Goal: Information Seeking & Learning: Learn about a topic

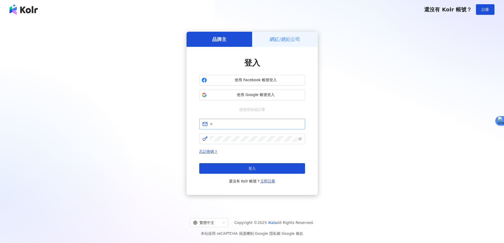
click at [236, 120] on span at bounding box center [252, 124] width 106 height 11
click at [235, 127] on input "text" at bounding box center [256, 124] width 92 height 6
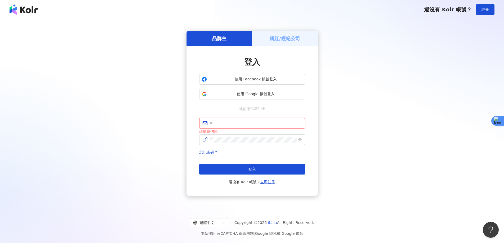
type input "**********"
click at [244, 171] on button "登入" at bounding box center [252, 169] width 106 height 11
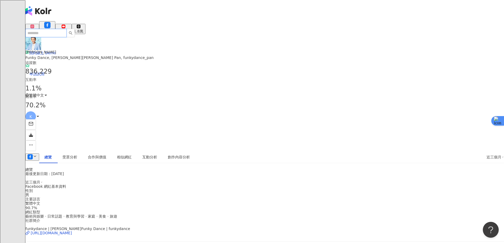
click at [67, 29] on input "search" at bounding box center [45, 33] width 41 height 8
type input "***"
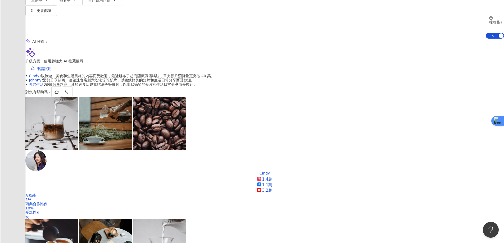
scroll to position [106, 0]
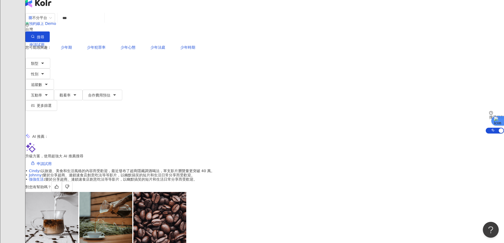
scroll to position [0, 0]
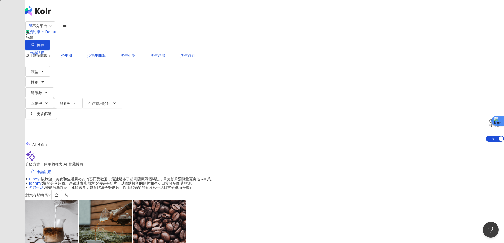
click at [417, 85] on div "K" at bounding box center [264, 95] width 478 height 21
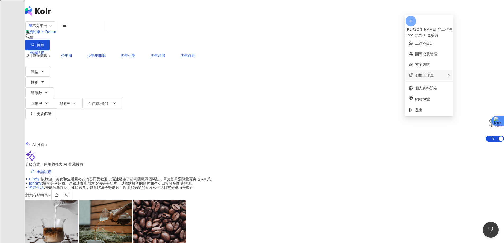
click at [426, 73] on span "切換工作區" at bounding box center [424, 75] width 19 height 4
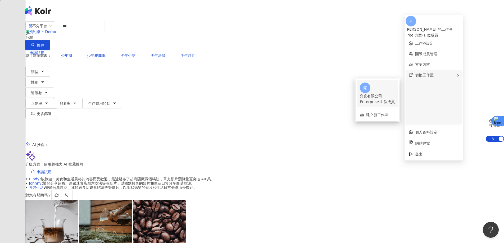
click at [377, 99] on div "Enterprise - 4 位成員" at bounding box center [377, 102] width 35 height 6
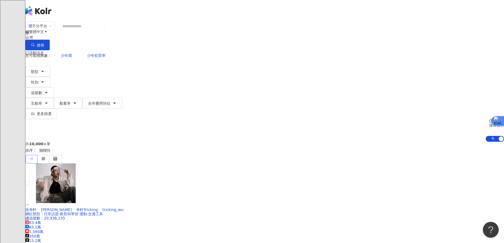
click at [102, 31] on input "search" at bounding box center [81, 26] width 43 height 10
type input "***"
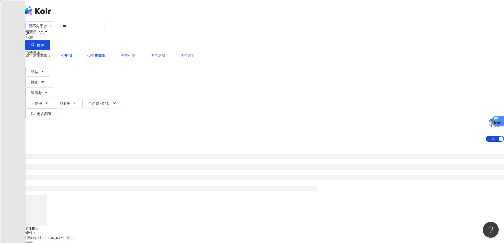
click at [465, 41] on div "不分平台 *** 台灣 搜尋 fb56f7c8-c820-4f0d-ae5f-a7f79a6a1e7e [URL][DOMAIN_NAME] Su Tin蘇托…" at bounding box center [264, 81] width 478 height 121
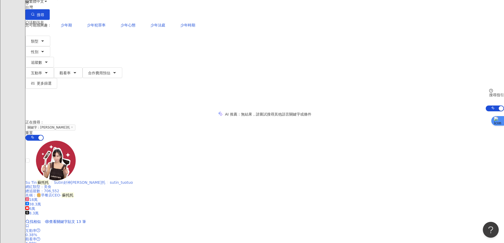
scroll to position [26, 0]
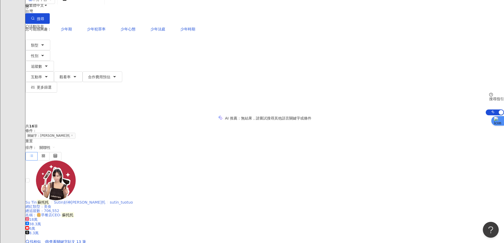
click at [105, 200] on span "Sutin好神[PERSON_NAME]托" at bounding box center [79, 202] width 51 height 4
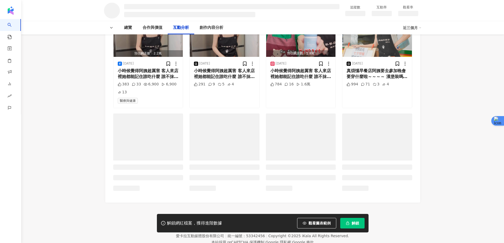
scroll to position [670, 0]
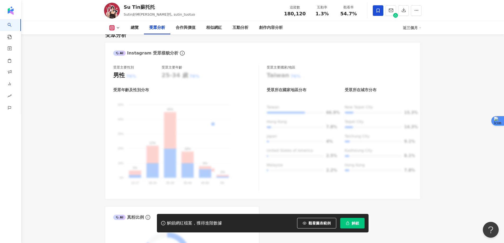
scroll to position [465, 0]
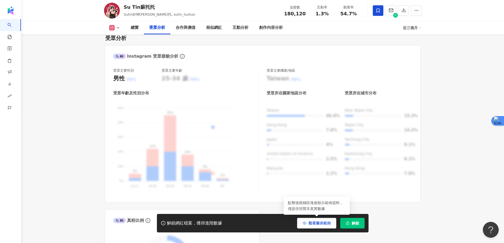
click at [316, 223] on span "觀看圖表範例" at bounding box center [319, 223] width 22 height 4
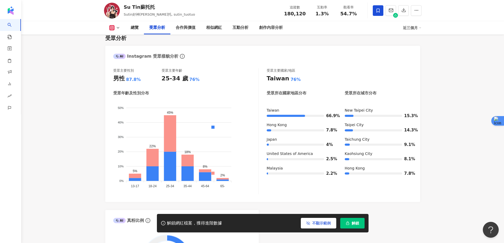
click at [312, 220] on button "不顯示範例" at bounding box center [318, 223] width 35 height 11
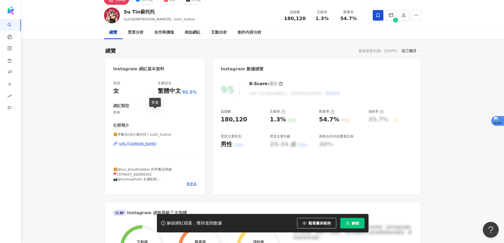
scroll to position [26, 0]
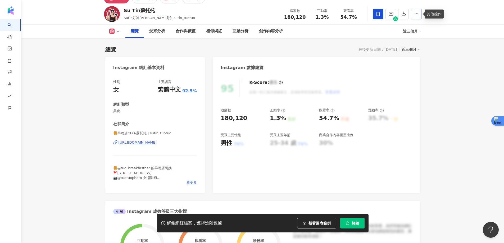
click at [415, 15] on icon "button" at bounding box center [416, 13] width 5 height 5
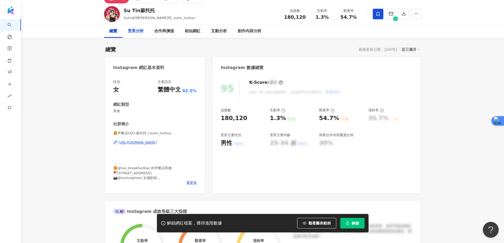
scroll to position [0, 0]
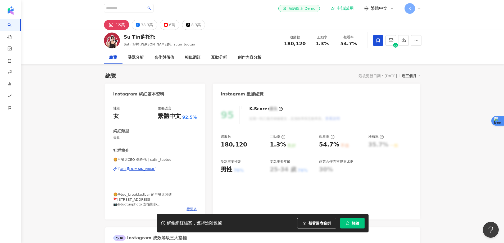
click at [420, 8] on icon at bounding box center [419, 8] width 4 height 4
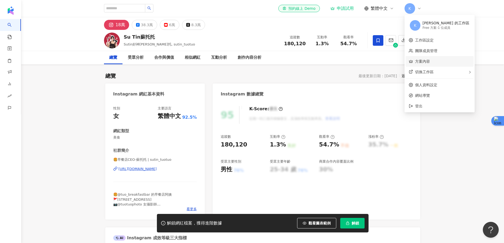
click at [430, 59] on link "方案內容" at bounding box center [422, 61] width 15 height 4
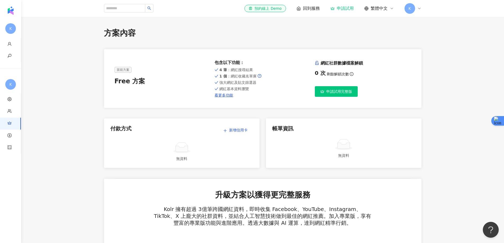
click at [417, 8] on div "K" at bounding box center [412, 8] width 17 height 11
drag, startPoint x: 473, startPoint y: 53, endPoint x: 473, endPoint y: 48, distance: 5.0
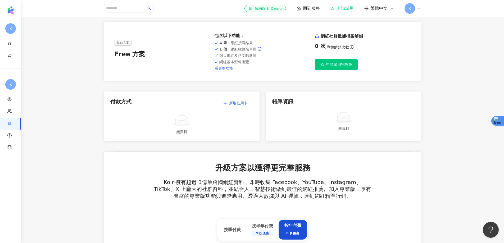
scroll to position [53, 0]
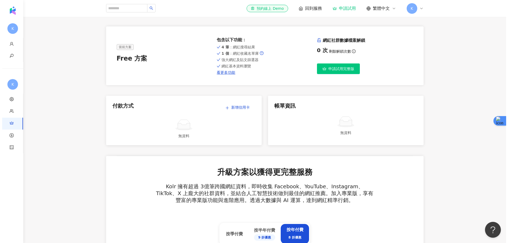
scroll to position [0, 0]
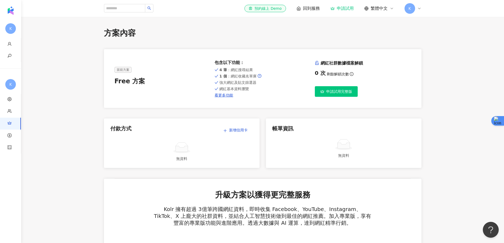
click at [419, 10] on icon at bounding box center [419, 8] width 4 height 4
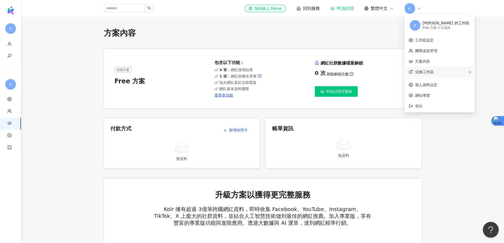
click at [427, 75] on div "切換工作區" at bounding box center [439, 72] width 68 height 11
click at [380, 80] on div "Enterprise - 4 位成員" at bounding box center [384, 79] width 30 height 4
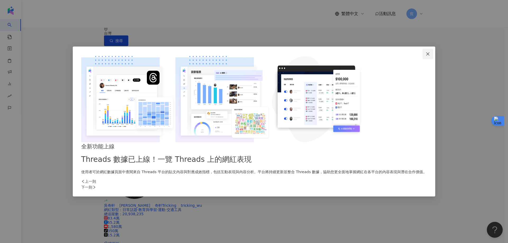
click at [426, 56] on icon "close" at bounding box center [428, 54] width 4 height 4
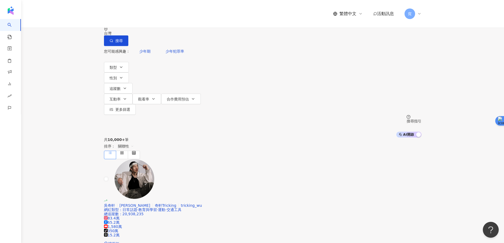
click at [418, 12] on icon at bounding box center [419, 14] width 4 height 4
click at [429, 60] on link "方案內容" at bounding box center [422, 61] width 15 height 4
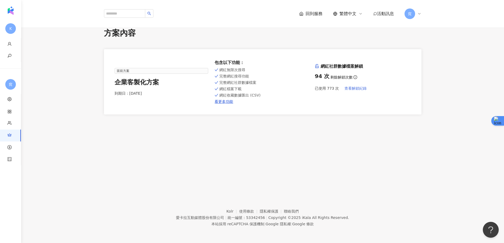
click at [352, 87] on span "查看解鎖紀錄" at bounding box center [355, 88] width 22 height 4
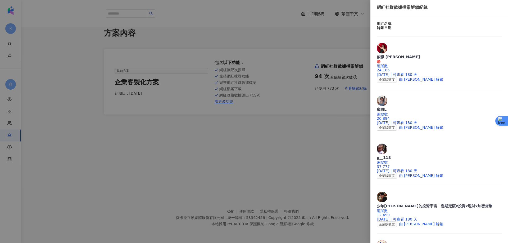
click at [282, 130] on div at bounding box center [254, 121] width 508 height 243
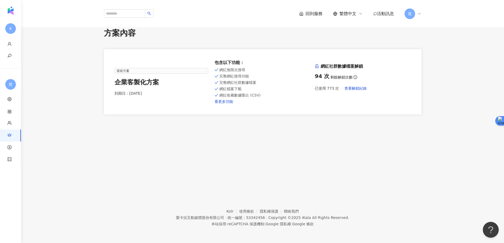
click at [227, 102] on link "看更多功能" at bounding box center [262, 101] width 96 height 4
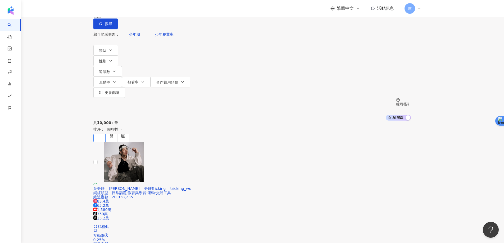
drag, startPoint x: 451, startPoint y: 78, endPoint x: 433, endPoint y: 87, distance: 19.6
click at [440, 67] on div "不分平台 台灣 搜尋 您可能感興趣： 少年期 少年犯罪率 類型 性別 追蹤數 互動率 觀看率 合作費用預估 更多篩選 搜尋指引 AI 開啟 AI 關閉" at bounding box center [252, 60] width 504 height 121
